Goal: Find specific page/section: Find specific page/section

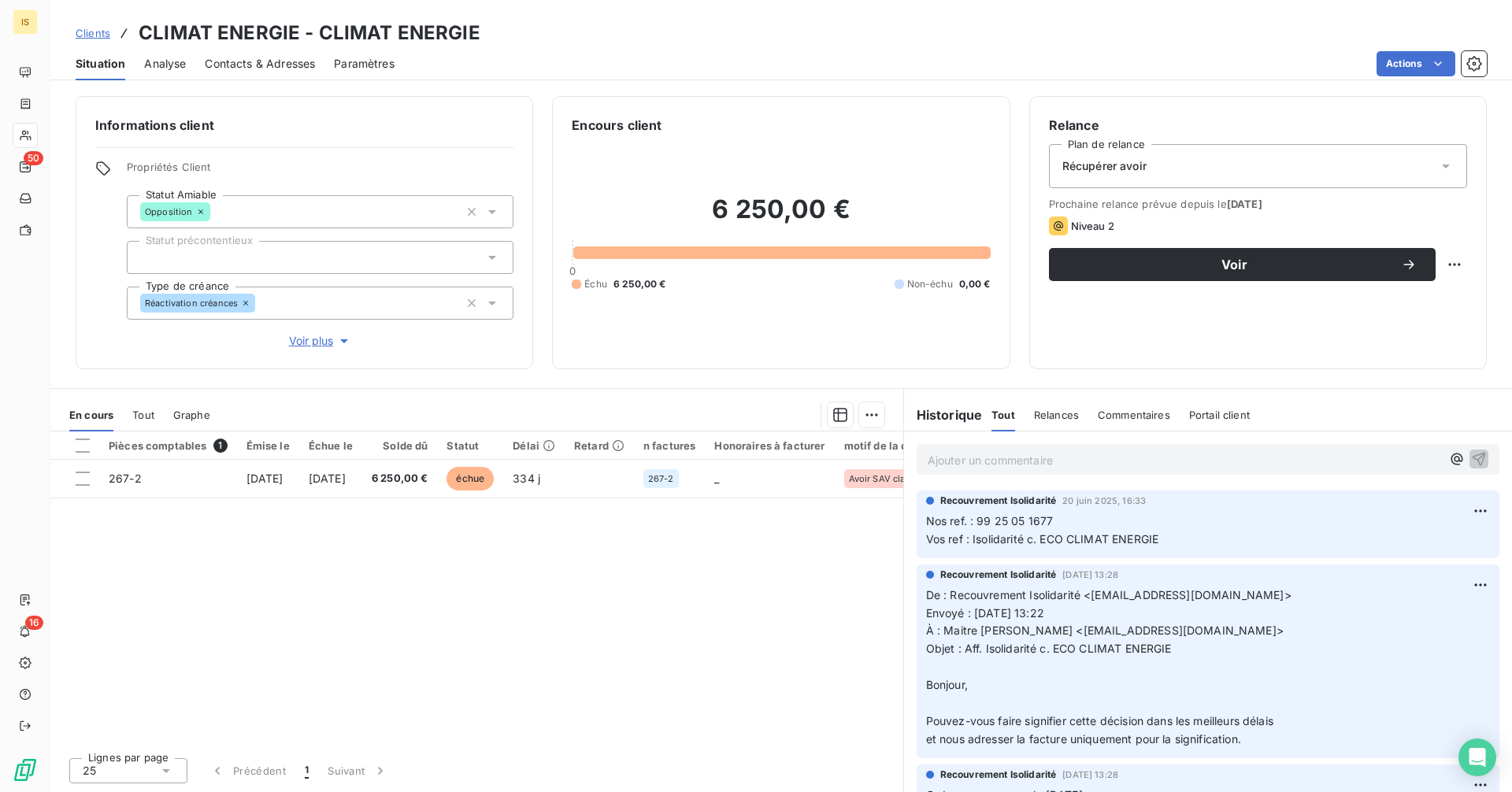
click at [91, 36] on span "Clients" at bounding box center [93, 33] width 35 height 13
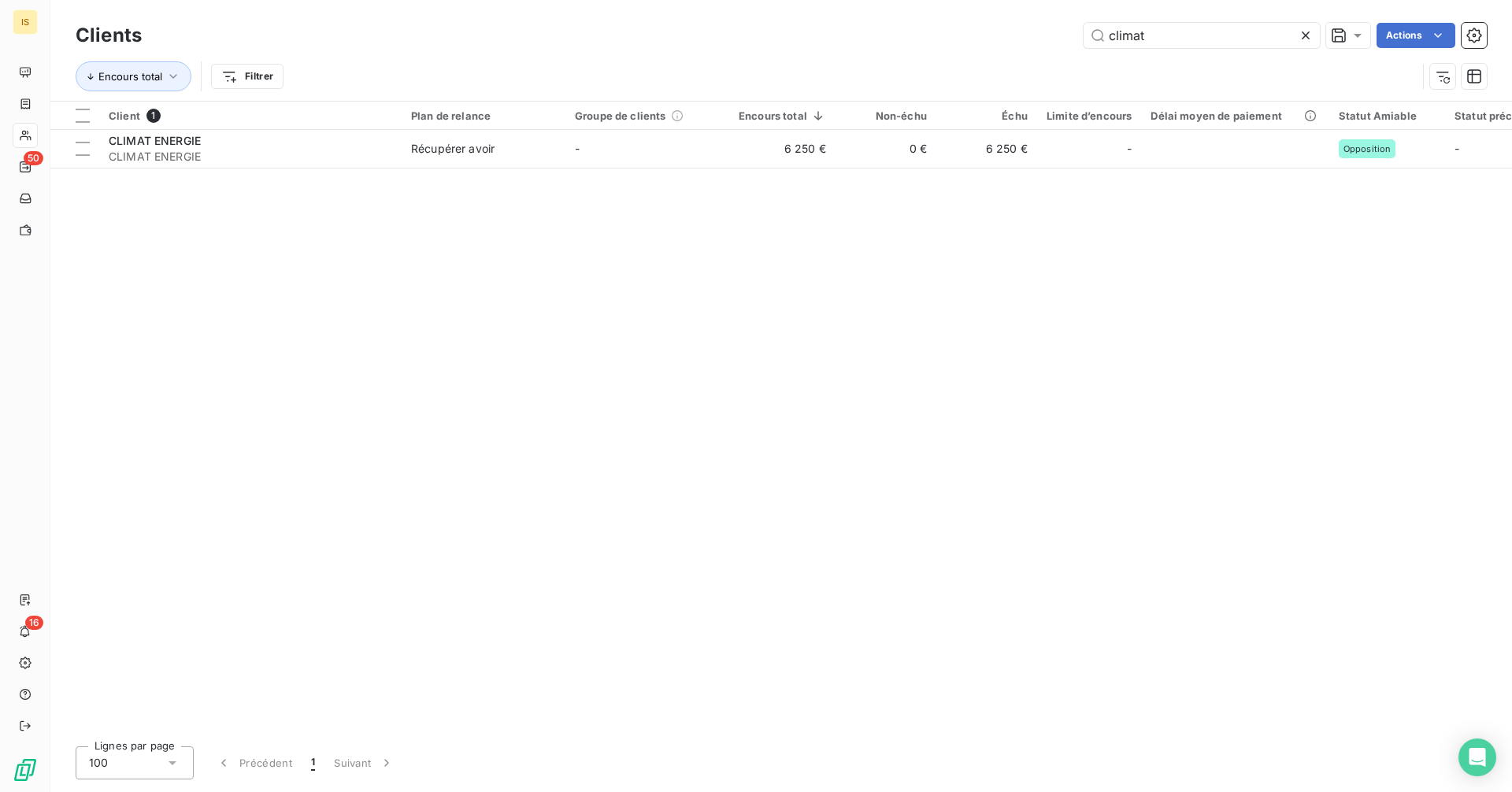
click at [1304, 36] on icon at bounding box center [1305, 35] width 8 height 8
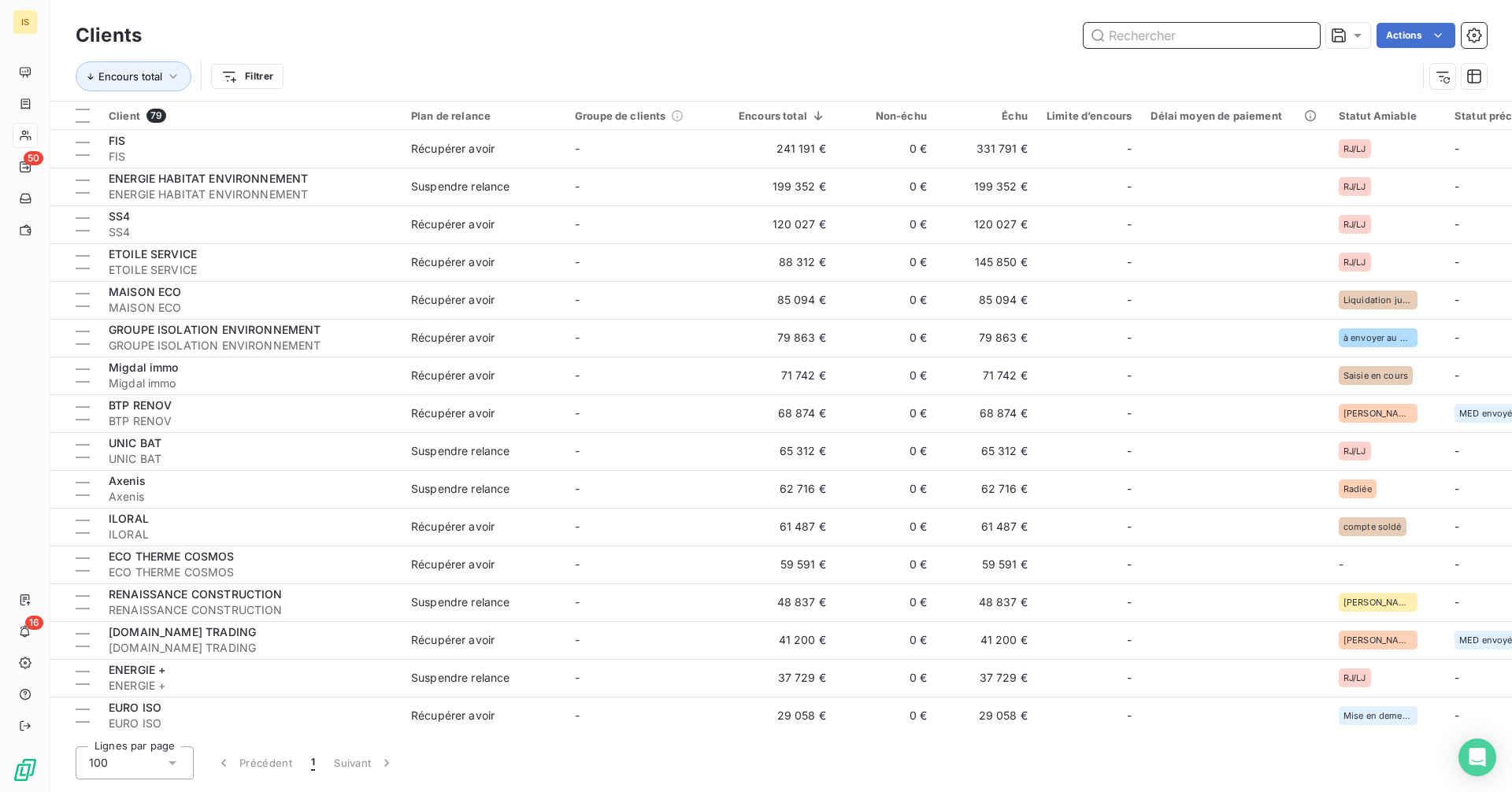
click at [1249, 46] on input "text" at bounding box center [1201, 35] width 236 height 25
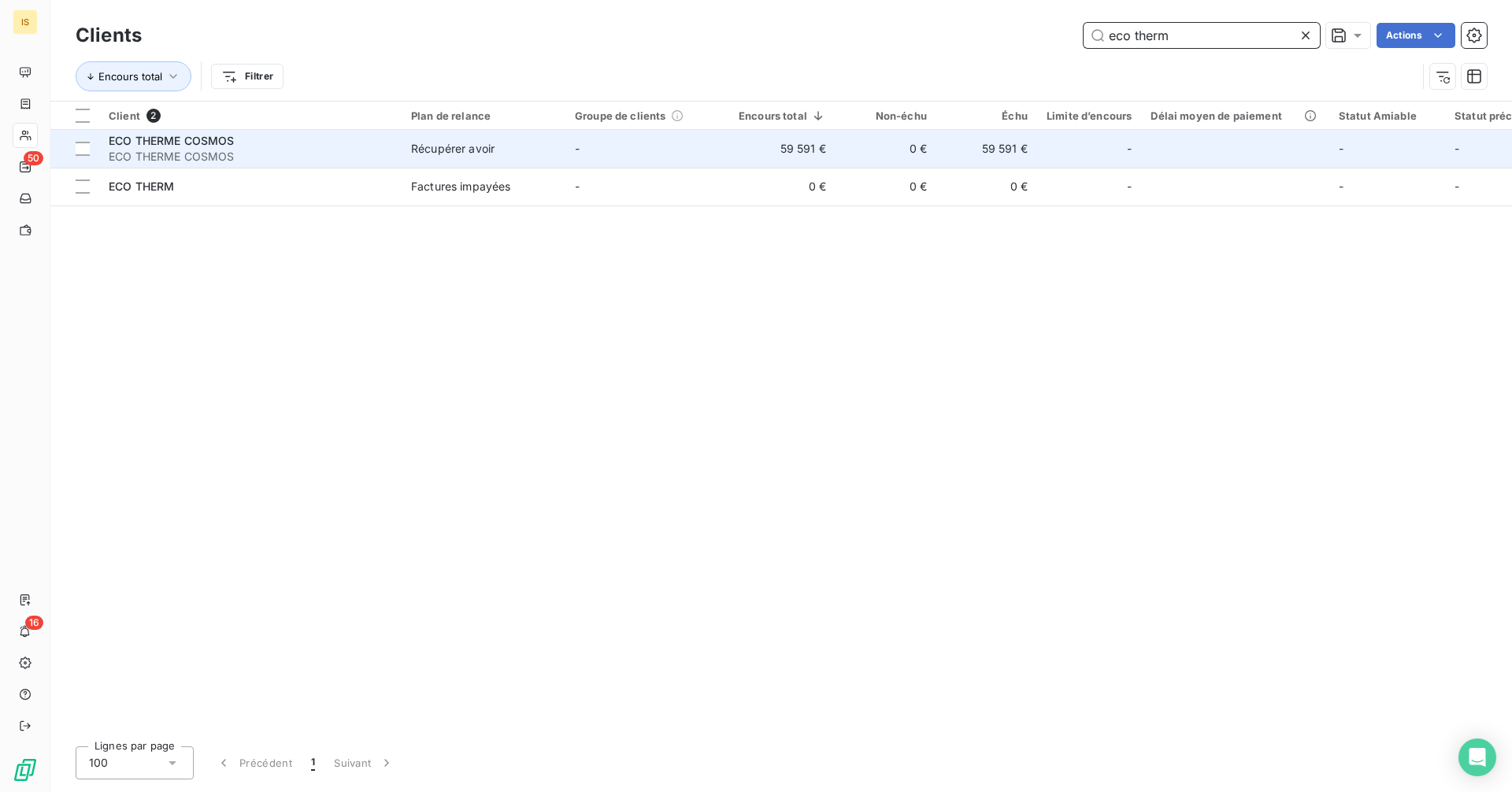
type input "eco therm"
click at [405, 150] on td "Récupérer avoir" at bounding box center [483, 149] width 164 height 38
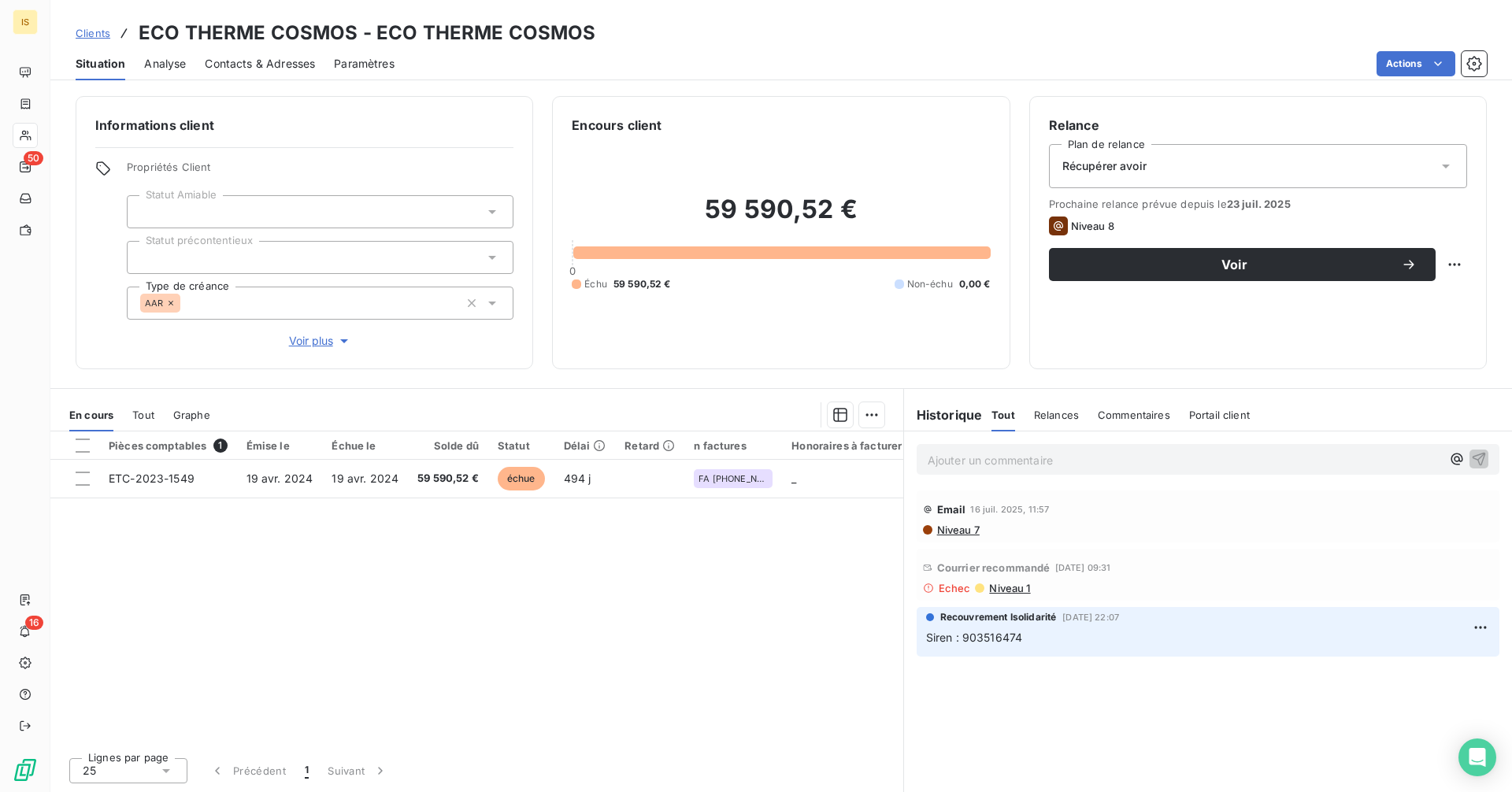
click at [92, 28] on span "Clients" at bounding box center [93, 33] width 35 height 13
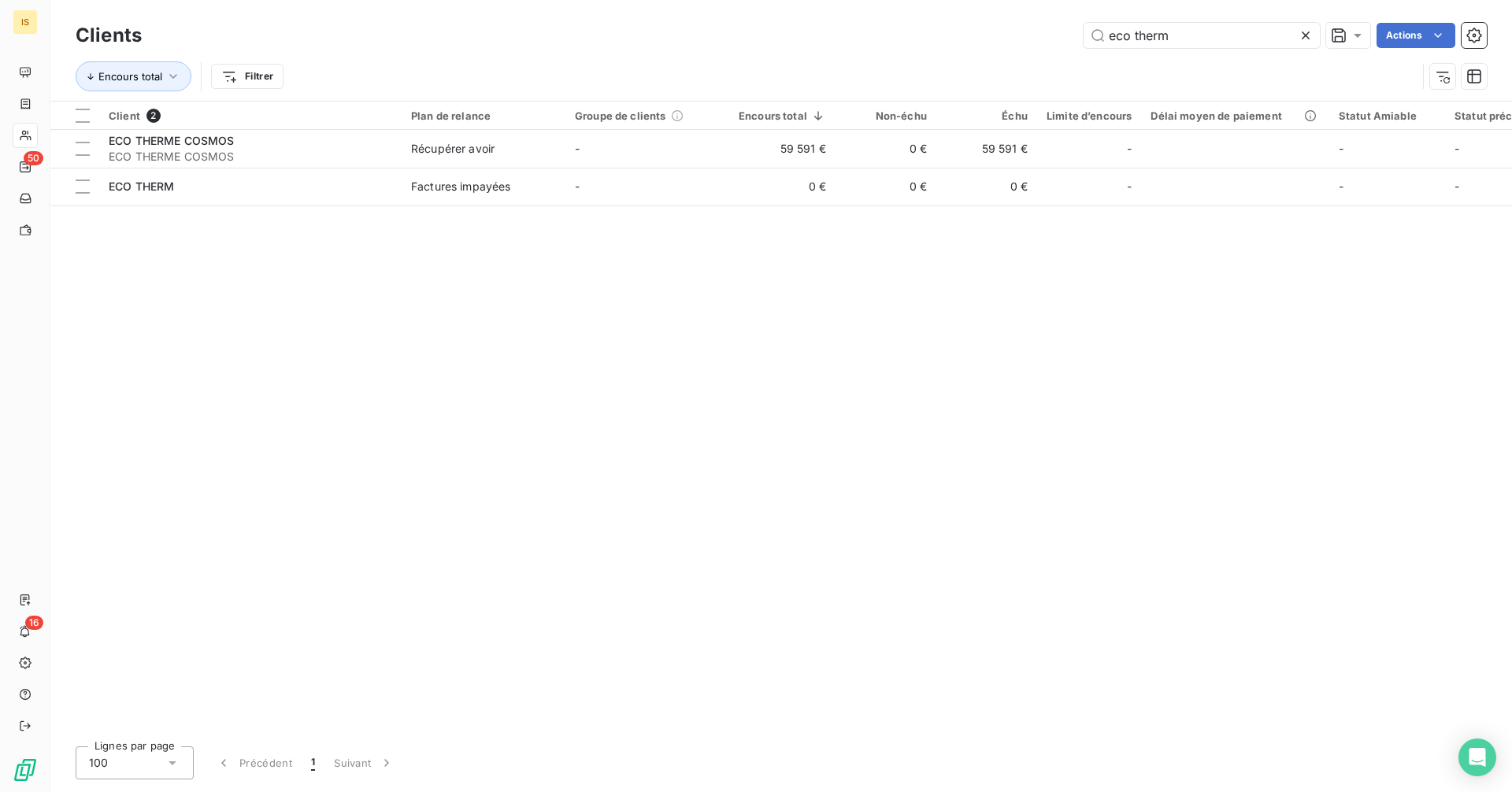
click at [1307, 36] on icon at bounding box center [1305, 36] width 16 height 16
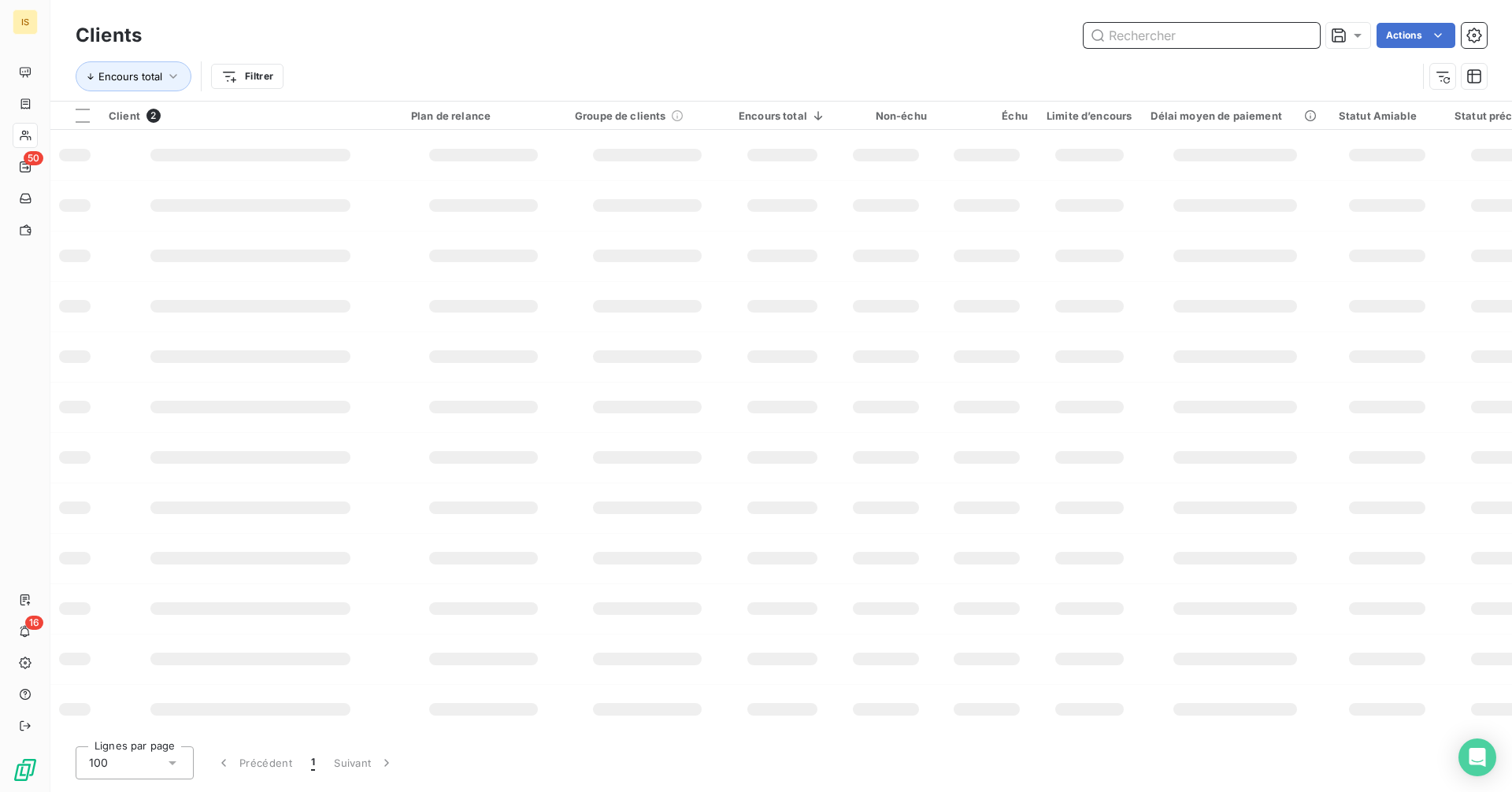
click at [1236, 39] on input "text" at bounding box center [1201, 35] width 236 height 25
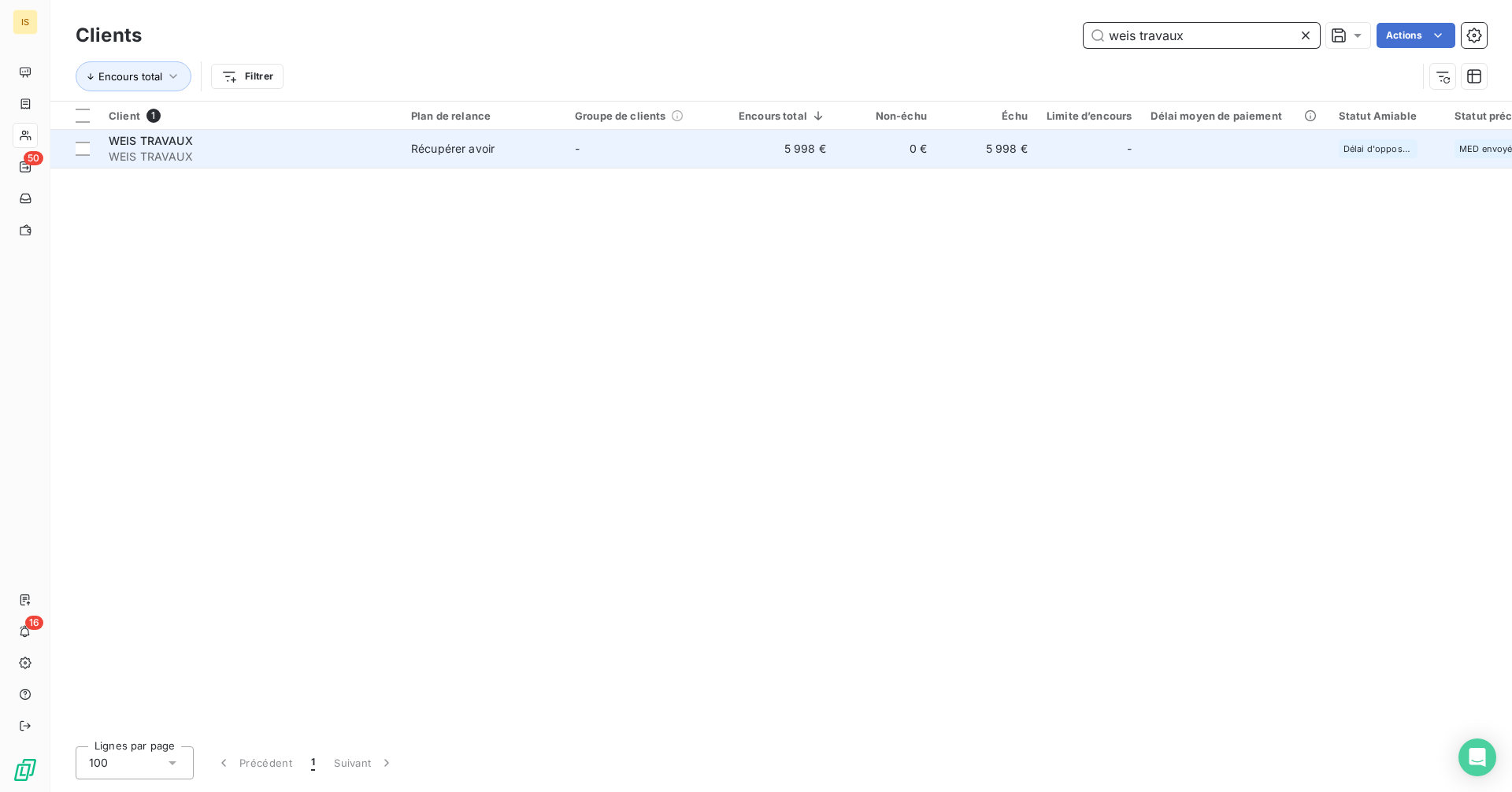
type input "weis travaux"
click at [622, 154] on td "-" at bounding box center [647, 149] width 164 height 38
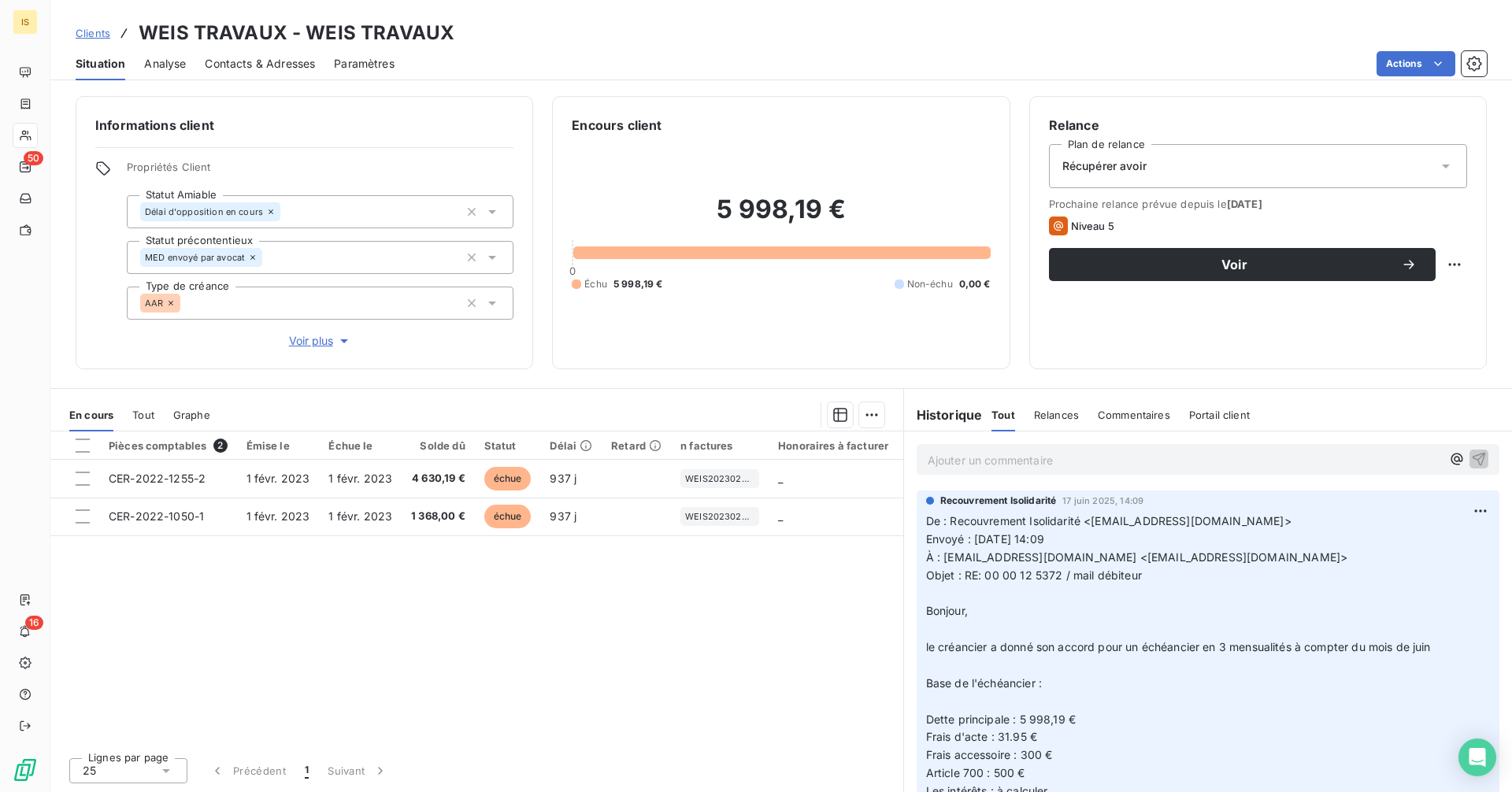
click at [1016, 579] on span "Objet : RE: 00 00 12 5372 / mail débiteur" at bounding box center [1034, 574] width 216 height 13
click at [1033, 577] on span "Objet : RE: 00 00 12 5372 / mail débiteur" at bounding box center [1034, 574] width 216 height 13
click at [987, 575] on span "Objet : RE: 00 00 12 5372 / mail débiteur" at bounding box center [1034, 574] width 216 height 13
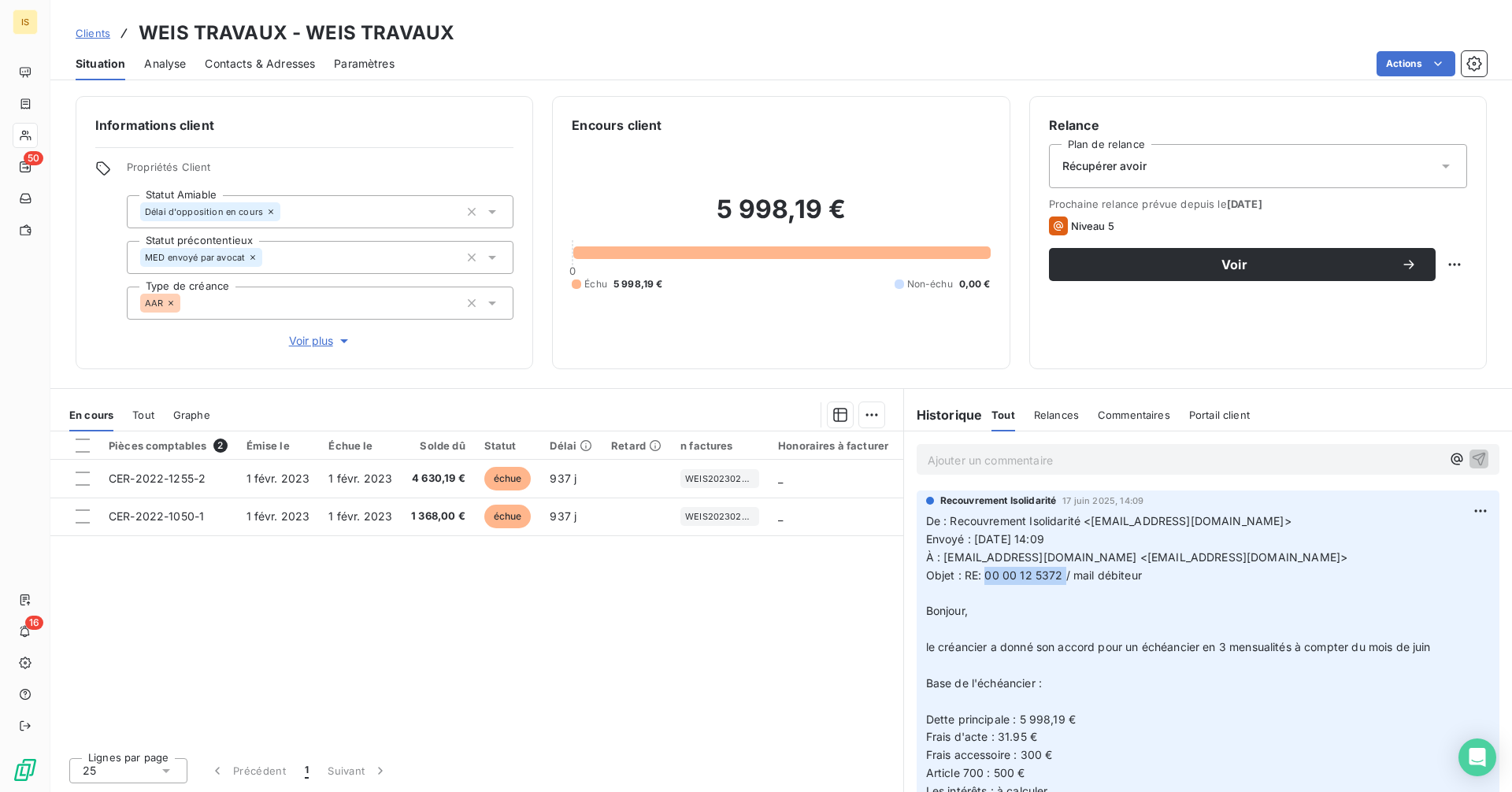
click at [1063, 574] on span "Objet : RE: 00 00 12 5372 / mail débiteur" at bounding box center [1034, 574] width 216 height 13
click at [1136, 577] on span "Objet : RE: 00 00 12 5372 / mail débiteur" at bounding box center [1034, 574] width 216 height 13
click at [1154, 574] on p "De : Recouvrement Isolidarité <[EMAIL_ADDRESS][DOMAIN_NAME]> Envoyé : [DATE] 14…" at bounding box center [1208, 656] width 564 height 288
copy span "00 00 12 5372 / mail débiteur"
